Goal: Transaction & Acquisition: Purchase product/service

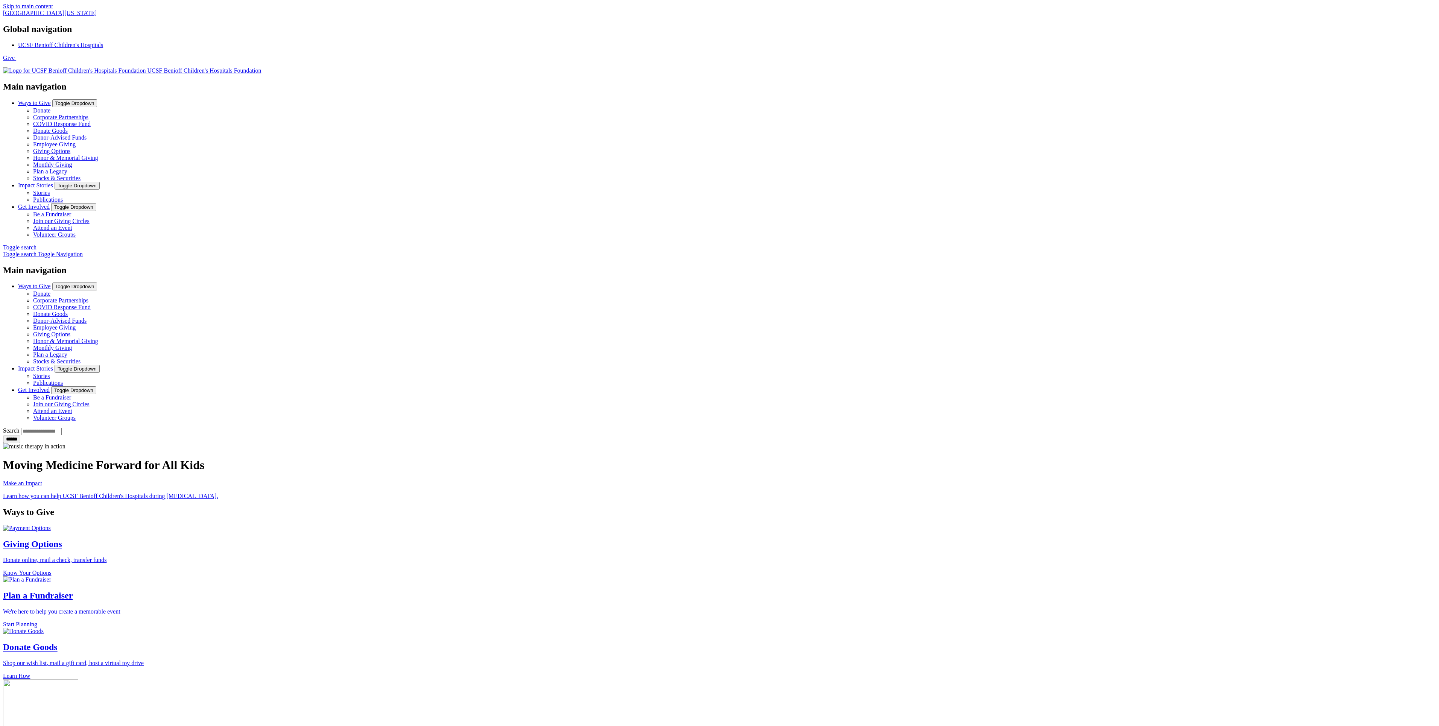
click at [50, 107] on link "Donate" at bounding box center [41, 110] width 17 height 6
click at [91, 121] on link "COVID Response Fund" at bounding box center [62, 124] width 58 height 6
